Goal: Task Accomplishment & Management: Complete application form

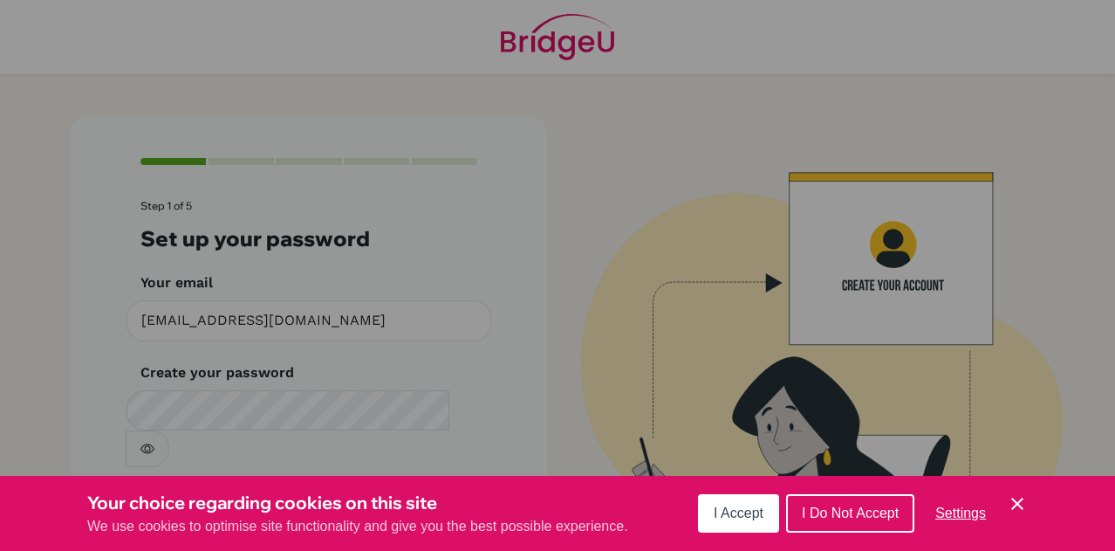
scroll to position [58, 0]
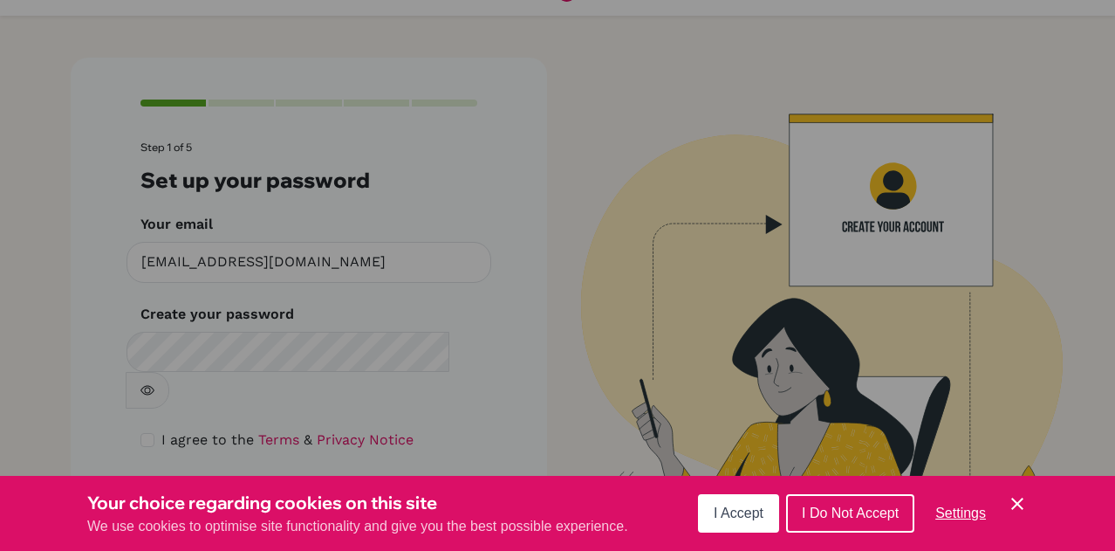
click at [763, 517] on button "I Accept" at bounding box center [738, 513] width 81 height 38
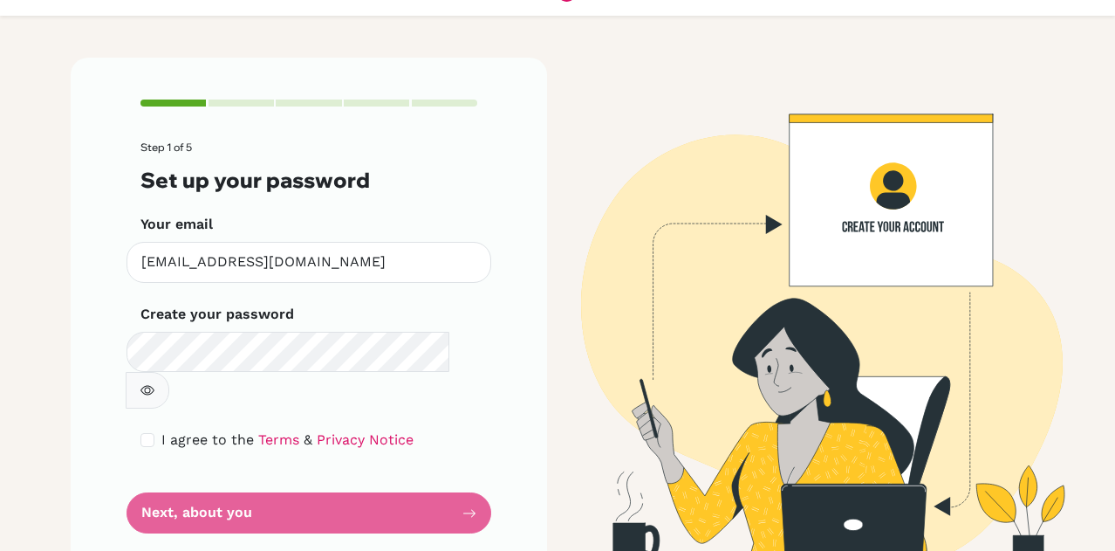
click at [292, 487] on form "Step 1 of 5 Set up your password Your email diab190117@diabstudents.com Invalid…" at bounding box center [308, 337] width 337 height 392
click at [154, 383] on icon "button" at bounding box center [147, 390] width 14 height 14
click at [226, 469] on form "Step 1 of 5 Set up your password Your email diab190117@diabstudents.com Invalid…" at bounding box center [308, 337] width 337 height 392
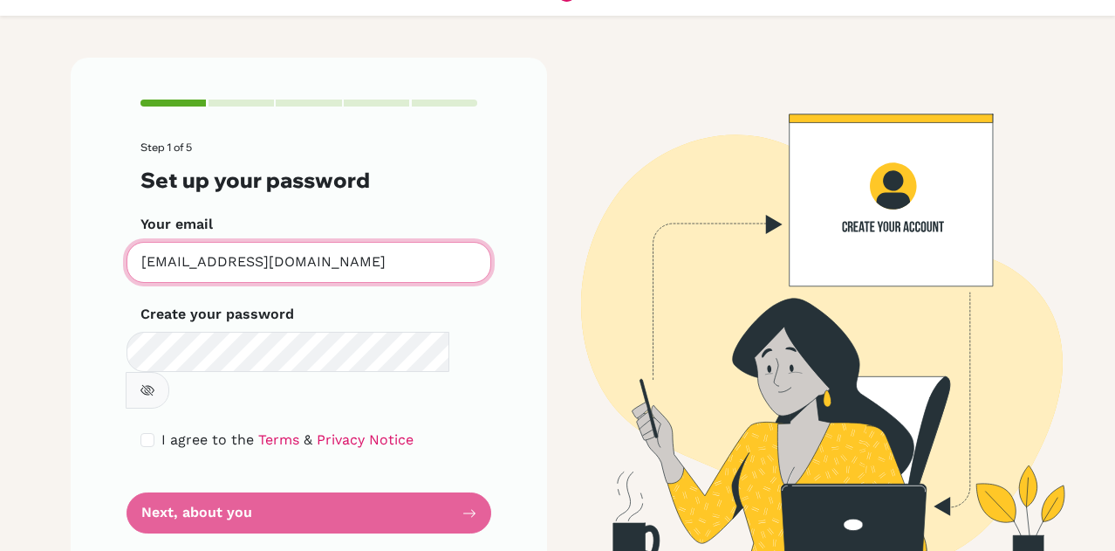
click at [340, 274] on input "[EMAIL_ADDRESS][DOMAIN_NAME]" at bounding box center [309, 262] width 365 height 41
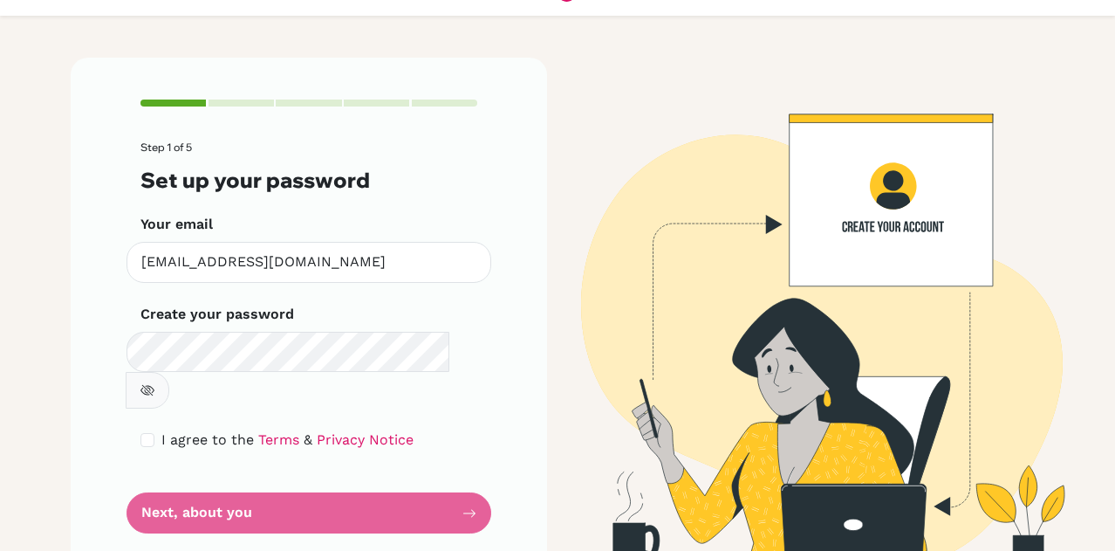
click at [181, 476] on form "Step 1 of 5 Set up your password Your email diab190117@diabstudents.com Invalid…" at bounding box center [308, 337] width 337 height 392
click at [140, 429] on div "I agree to the Terms & Privacy Notice" at bounding box center [308, 439] width 337 height 21
click at [142, 433] on input "checkbox" at bounding box center [147, 440] width 14 height 14
checkbox input "true"
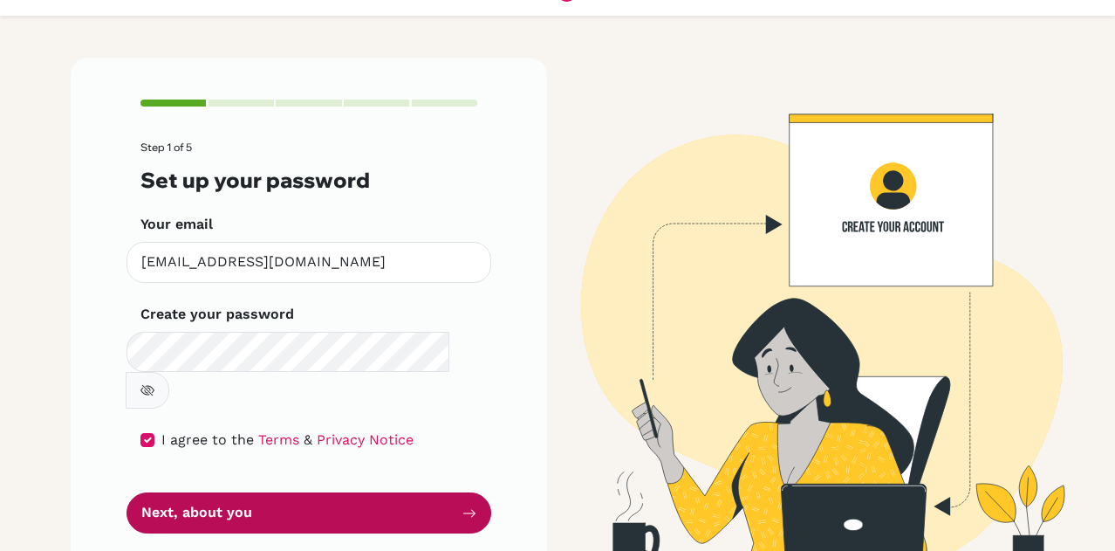
click at [151, 492] on button "Next, about you" at bounding box center [309, 512] width 365 height 41
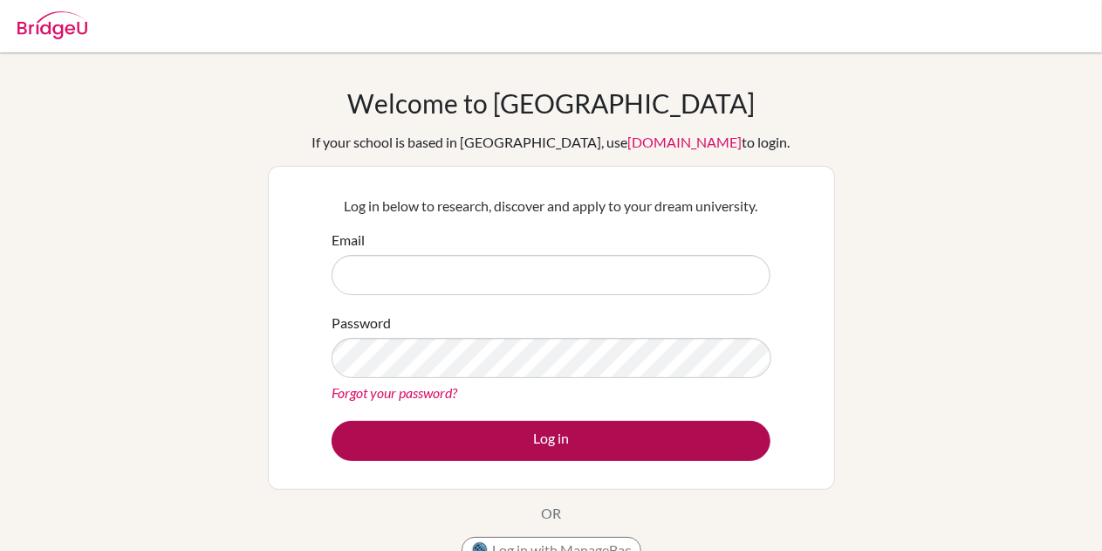
type input "[EMAIL_ADDRESS][DOMAIN_NAME]"
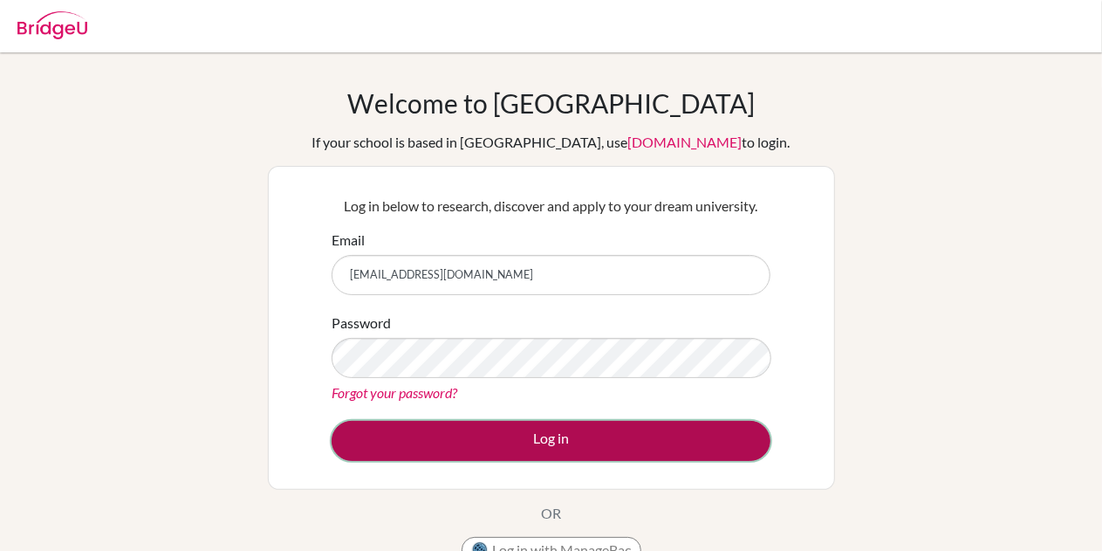
click at [448, 448] on button "Log in" at bounding box center [551, 441] width 439 height 40
